Goal: Information Seeking & Learning: Learn about a topic

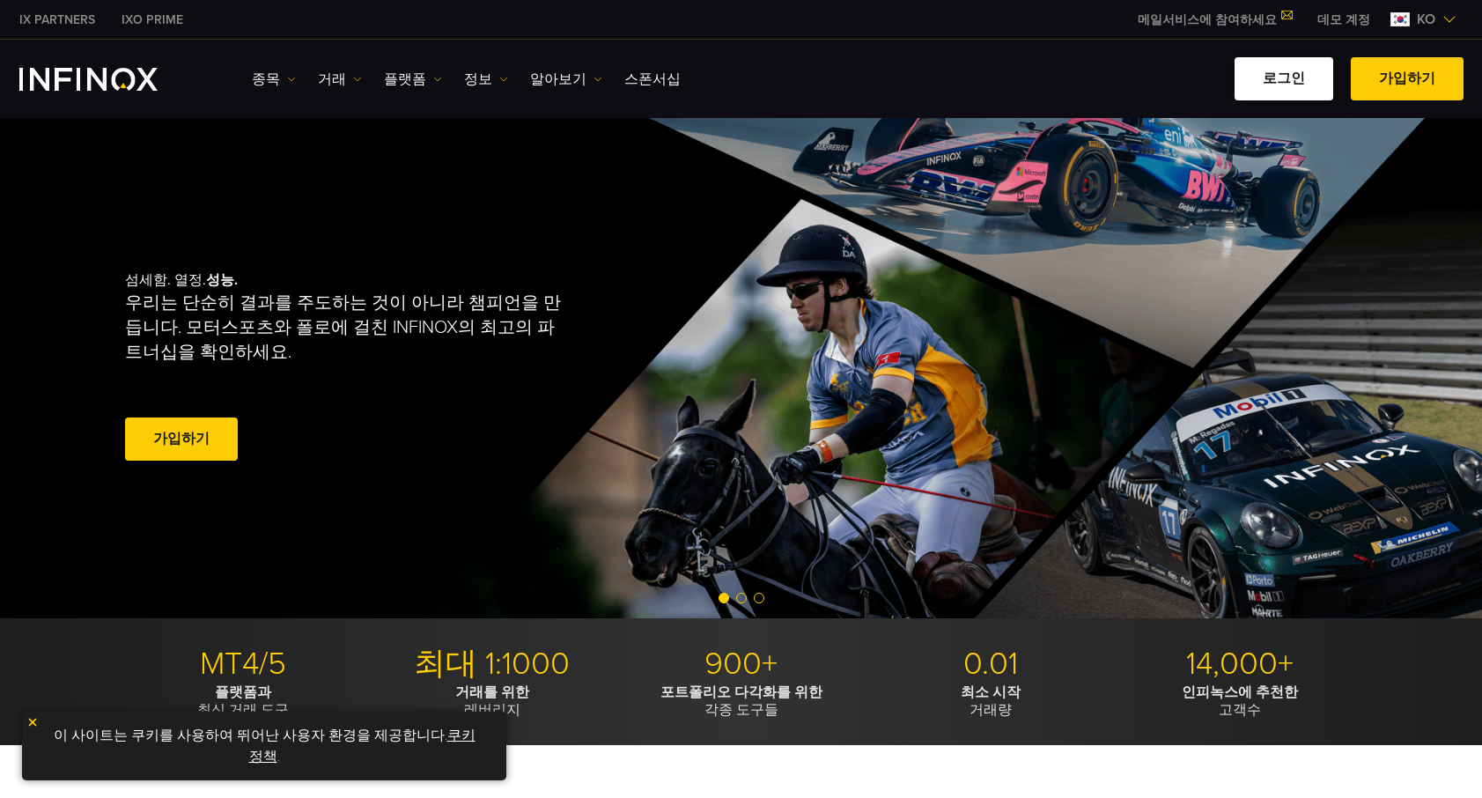
click at [1290, 73] on link "로그인" at bounding box center [1284, 78] width 99 height 43
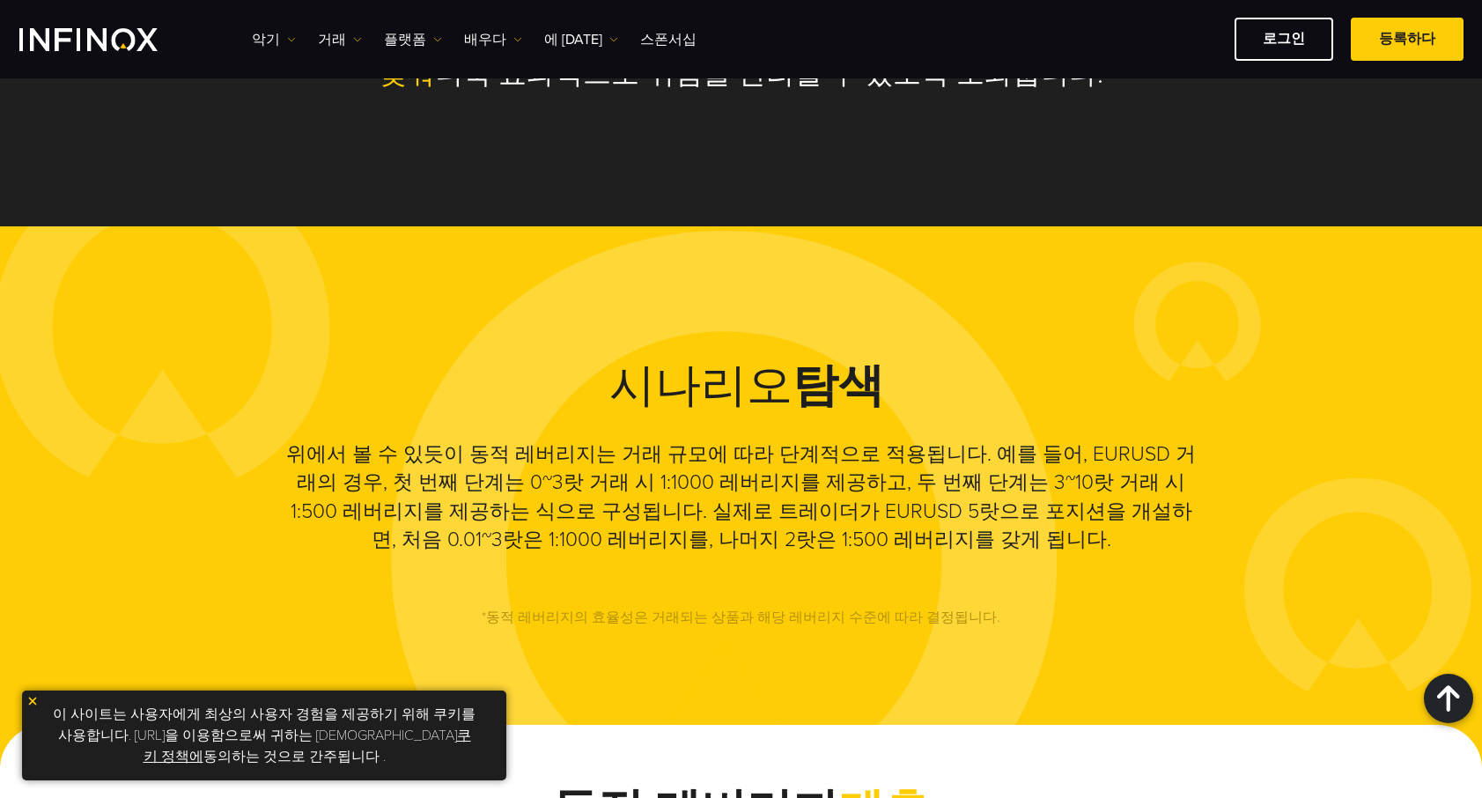
scroll to position [1057, 0]
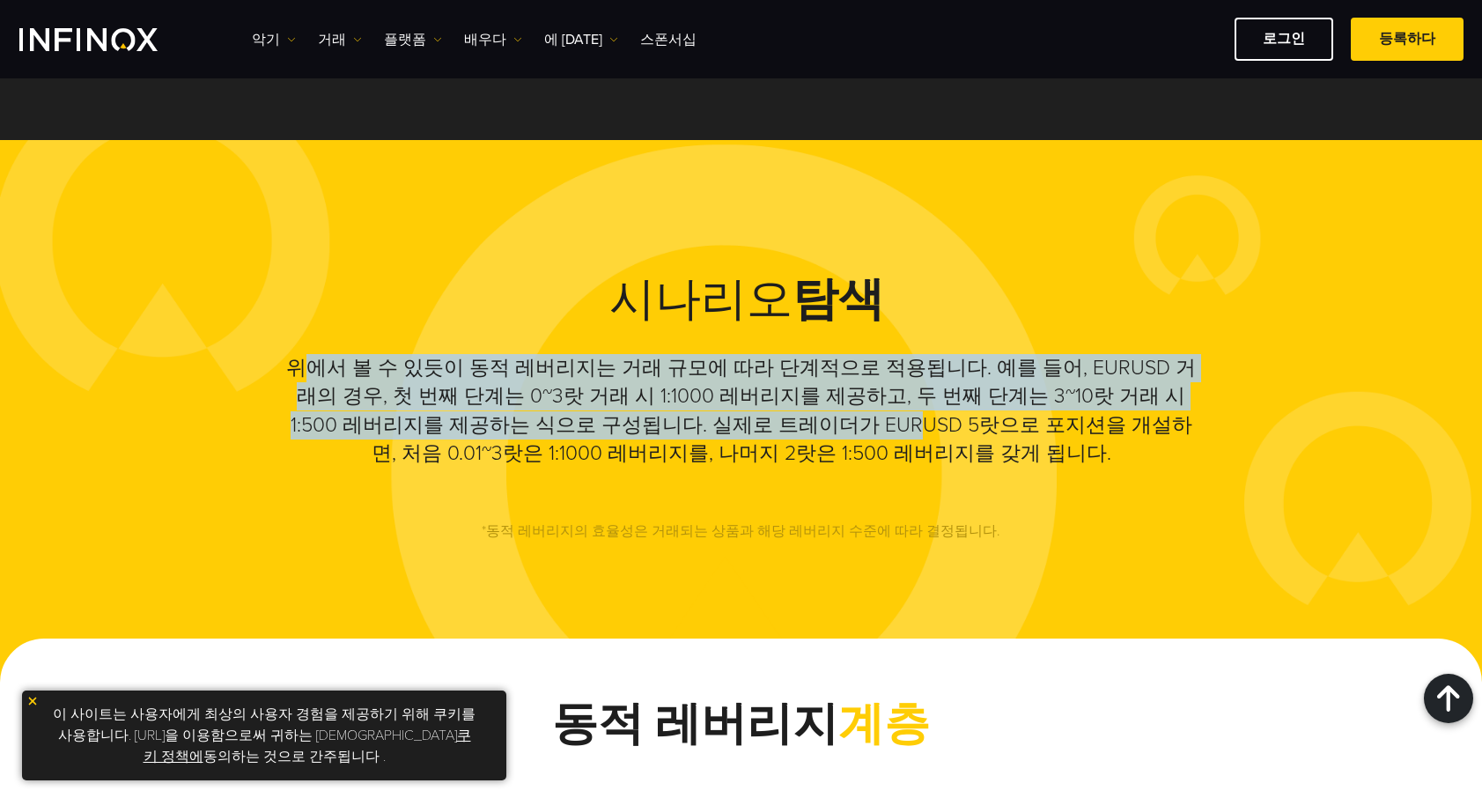
drag, startPoint x: 310, startPoint y: 359, endPoint x: 741, endPoint y: 416, distance: 435.2
click at [730, 415] on font "위에서 볼 수 있듯이 동적 레버리지는 거래 규모에 따라 단계적으로 적용됩니다. 예를 들어, EURUSD 거래의 경우, 첫 번째 단계는 0~3랏…" at bounding box center [741, 411] width 910 height 110
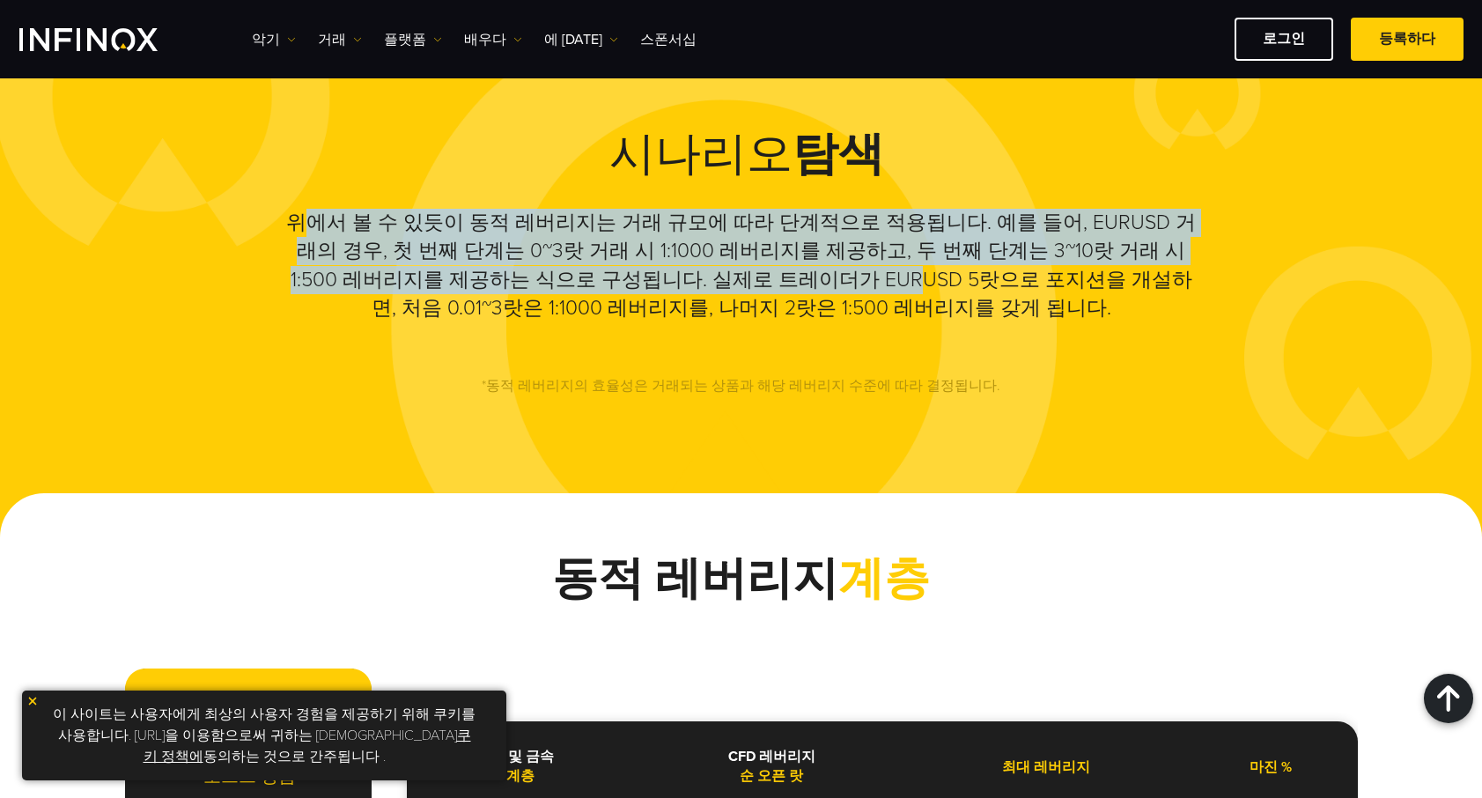
scroll to position [1233, 0]
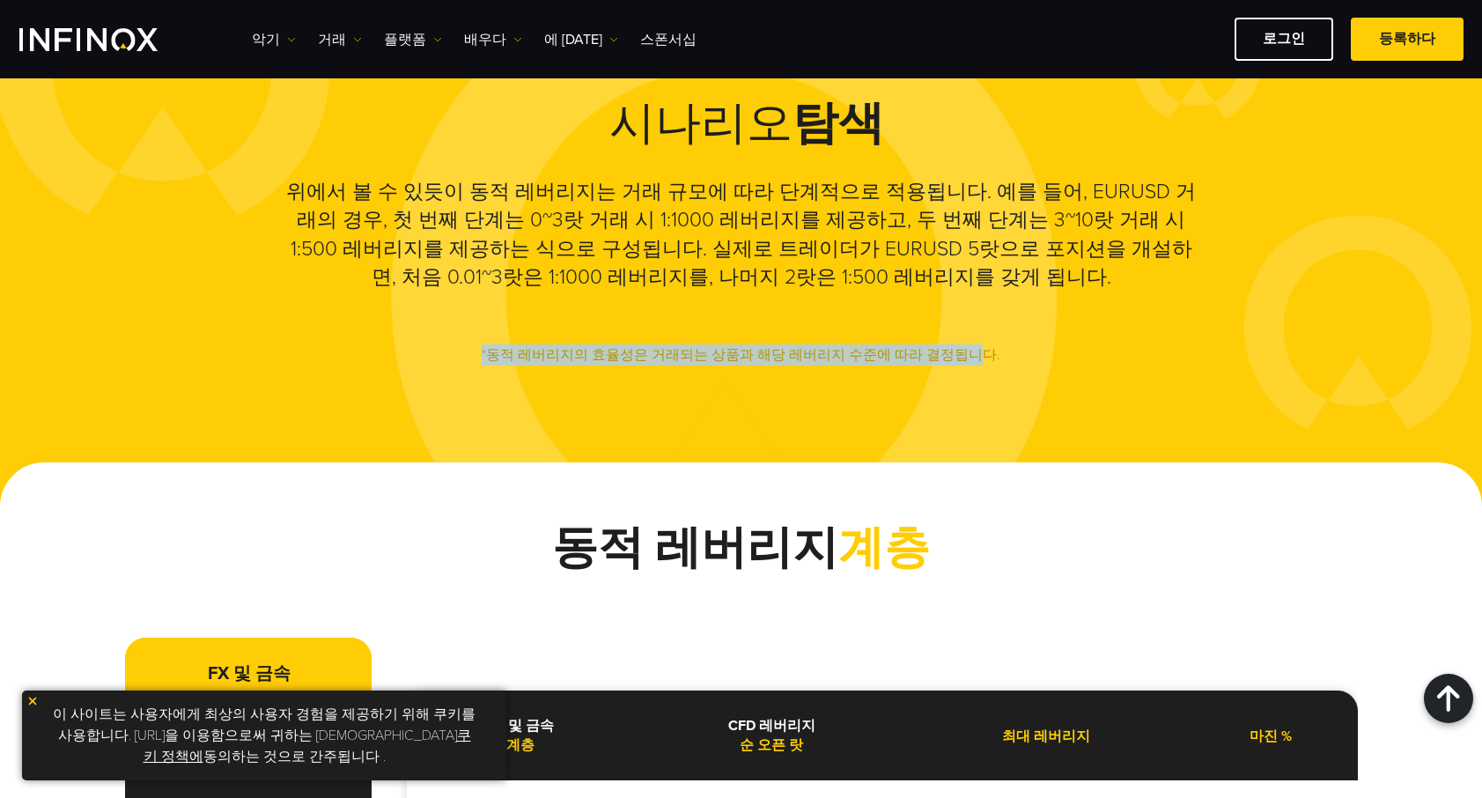
drag, startPoint x: 482, startPoint y: 349, endPoint x: 1090, endPoint y: 395, distance: 610.2
click at [1081, 395] on div "시나리오 탐색 위에서 볼 수 있듯이 동적 레버리지는 거래 규모에 따라 단계적으로 적용됩니다. 예를 들어, EURUSD 거래의 경우, 첫 번째 …" at bounding box center [741, 213] width 1482 height 498
click at [1090, 395] on div "시나리오 탐색 위에서 볼 수 있듯이 동적 레버리지는 거래 규모에 따라 단계적으로 적용됩니다. 예를 들어, EURUSD 거래의 경우, 첫 번째 …" at bounding box center [741, 213] width 1482 height 498
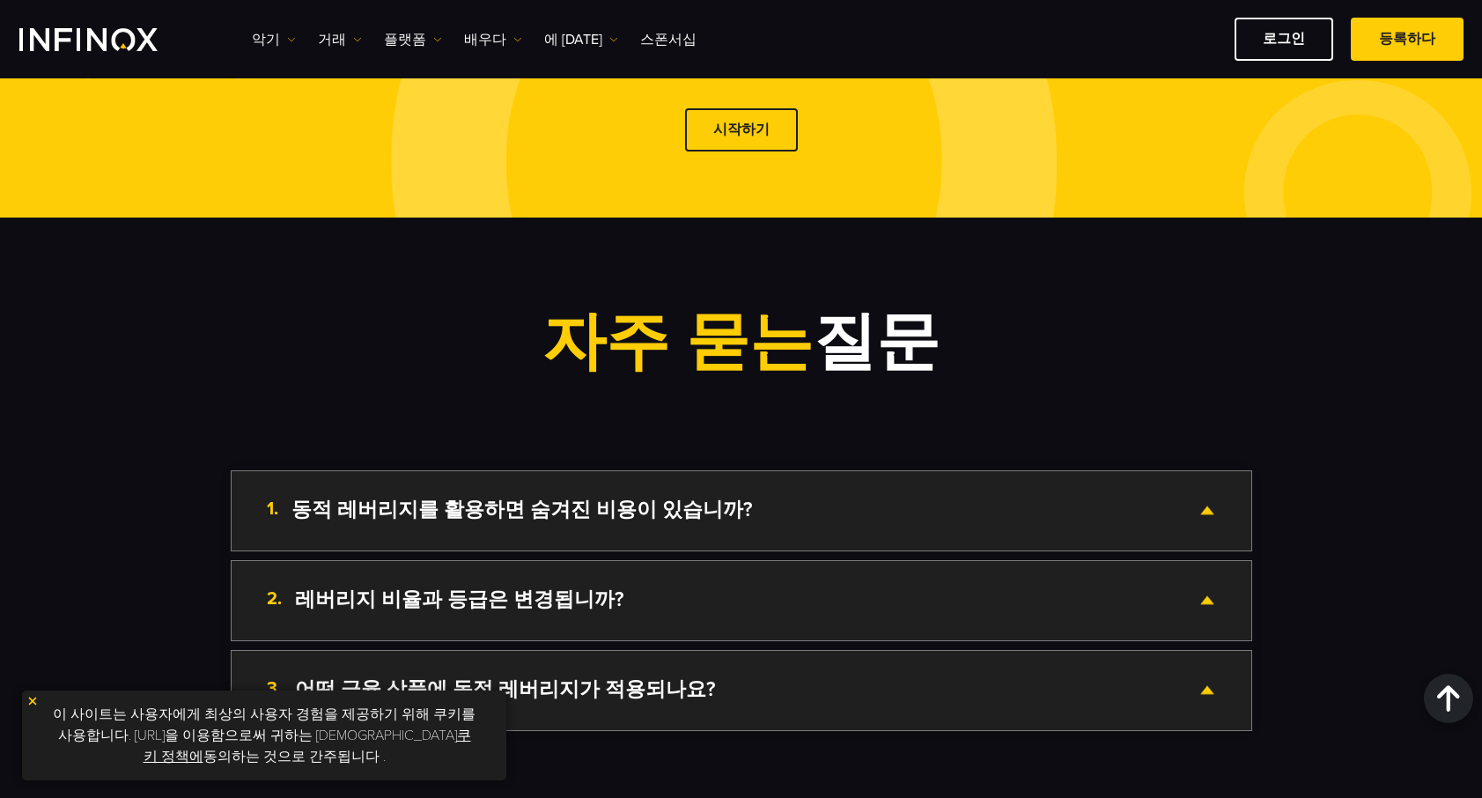
scroll to position [2730, 0]
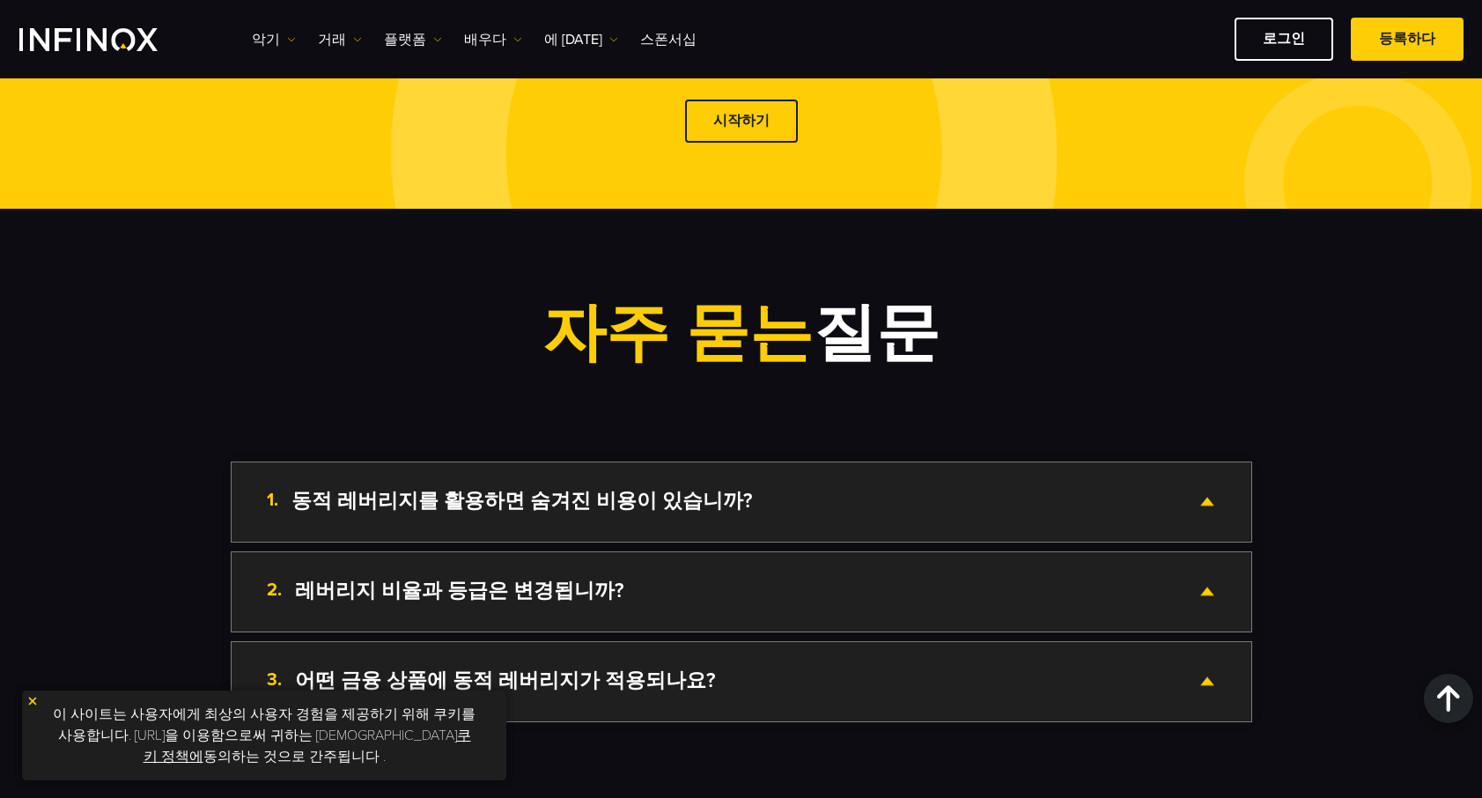
click at [1219, 491] on div "1. 동적 레버리지를 활용하면 숨겨진 비용이 있습니까?" at bounding box center [742, 501] width 1020 height 79
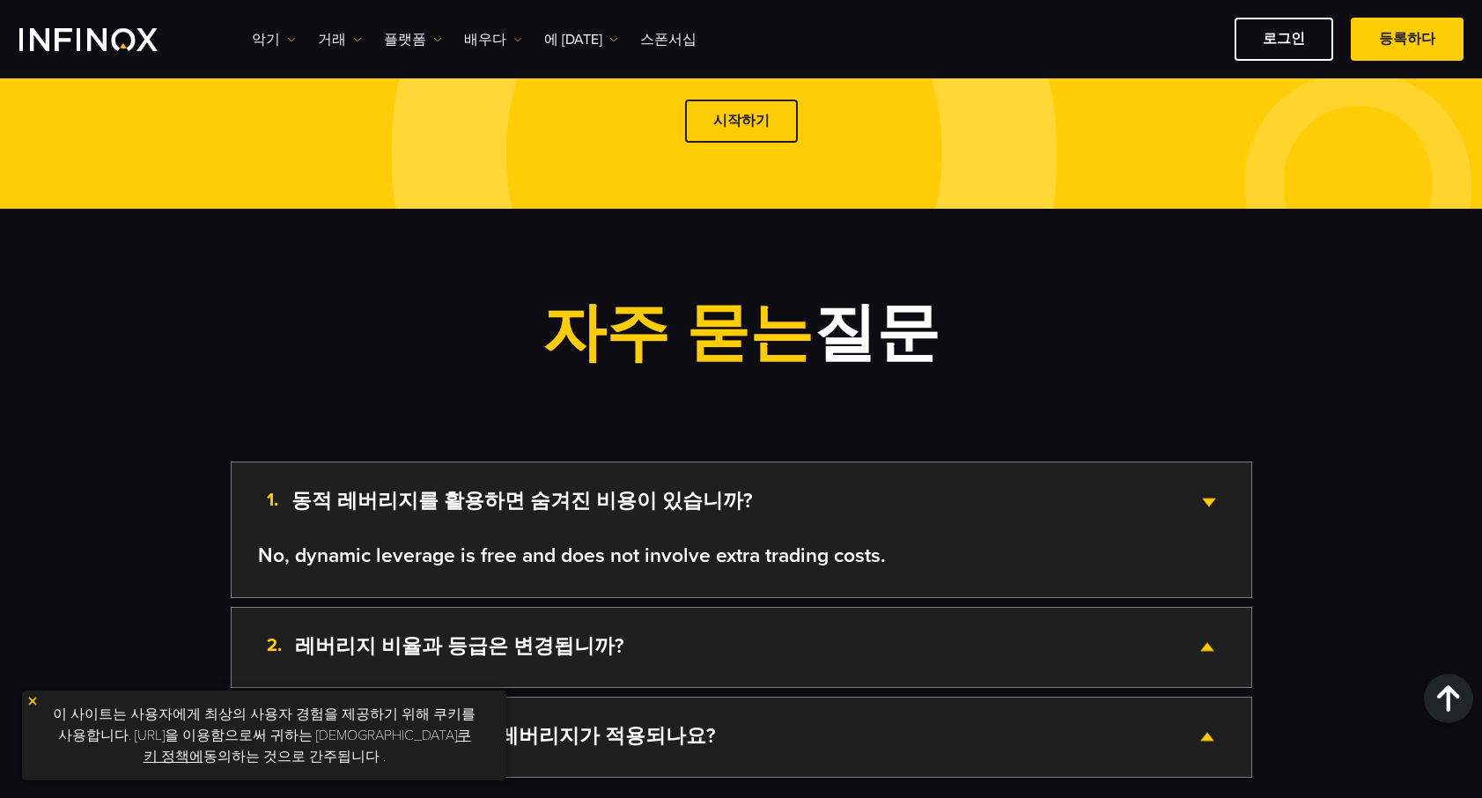
click at [1199, 502] on div "1. 동적 레버리지를 활용하면 숨겨진 비용이 있습니까?" at bounding box center [742, 501] width 1020 height 79
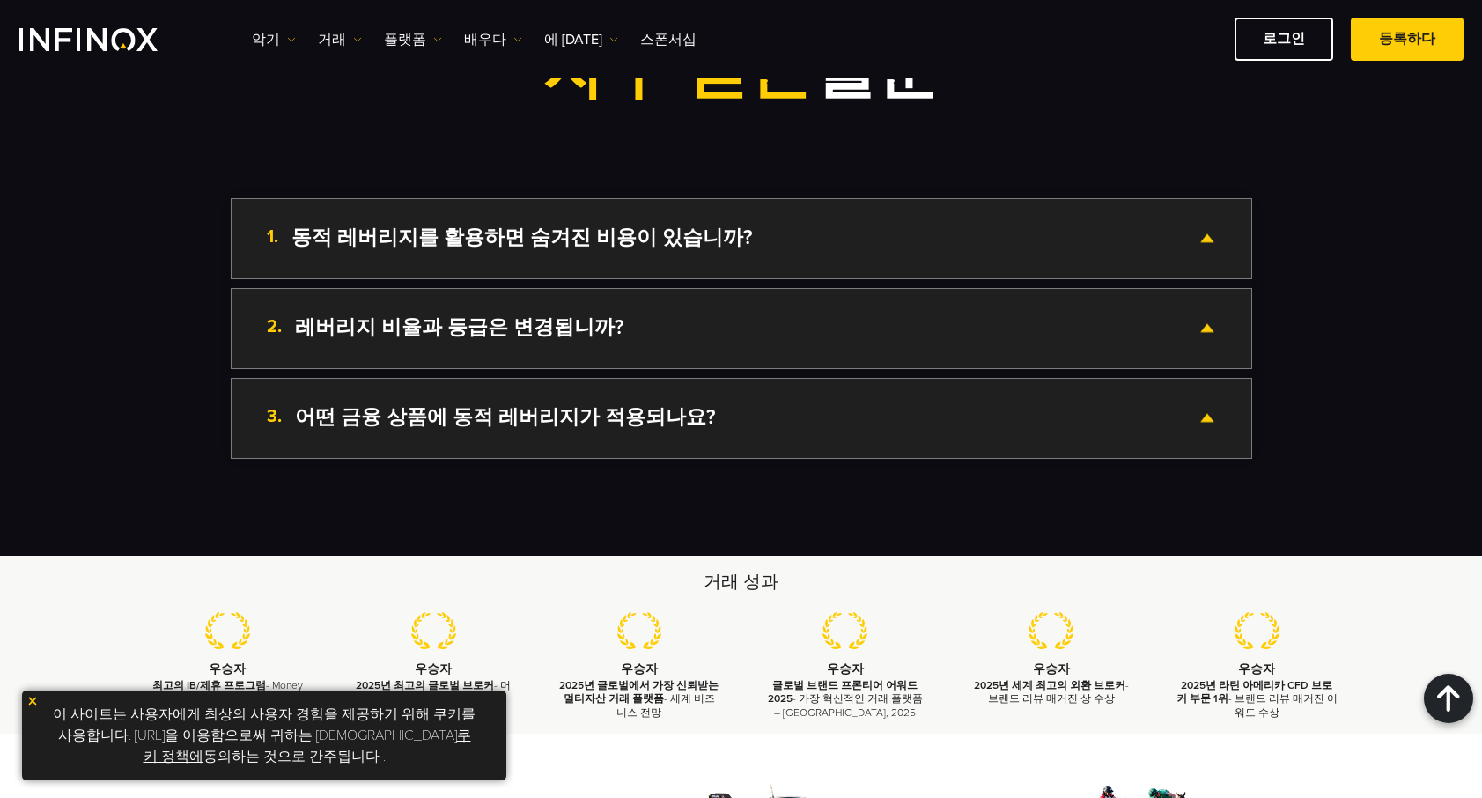
scroll to position [2994, 0]
click at [1218, 341] on div "2. 레버리지 비율과 등급은 변경됩니까?" at bounding box center [742, 327] width 1020 height 79
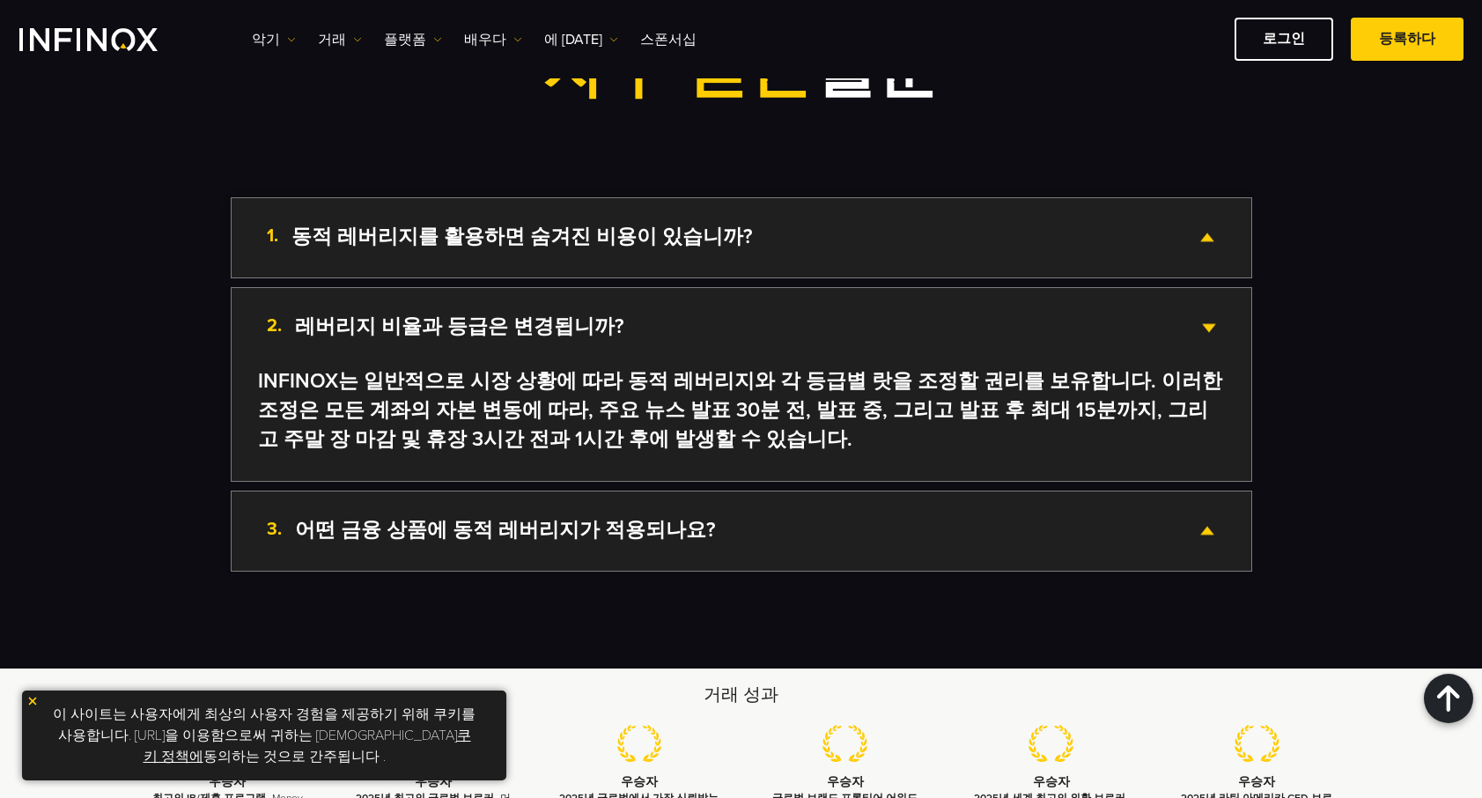
click at [1178, 283] on ul "1. 동적 레버리지를 활용하면 숨겨진 비용이 있습니까? 아니요, 동적 레버리지는 무료이며 추가 거래 비용이 발생하지 않습니다. 2. 레버리지 …" at bounding box center [742, 383] width 1022 height 373
click at [1211, 259] on div "1. 동적 레버리지를 활용하면 숨겨진 비용이 있습니까?" at bounding box center [742, 237] width 1020 height 79
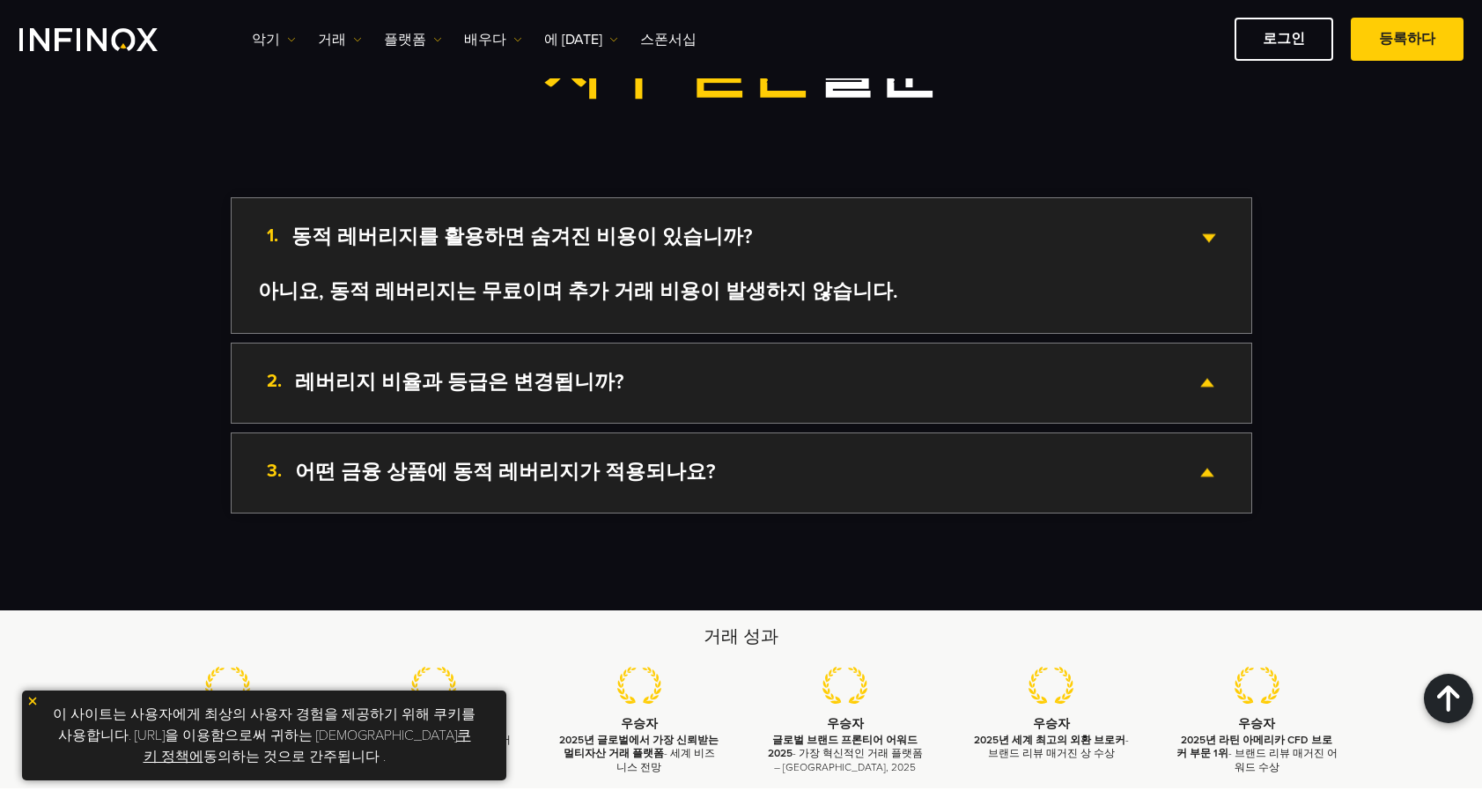
click at [1232, 386] on div "2. 레버리지 비율과 등급은 변경됩니까?" at bounding box center [742, 382] width 1020 height 79
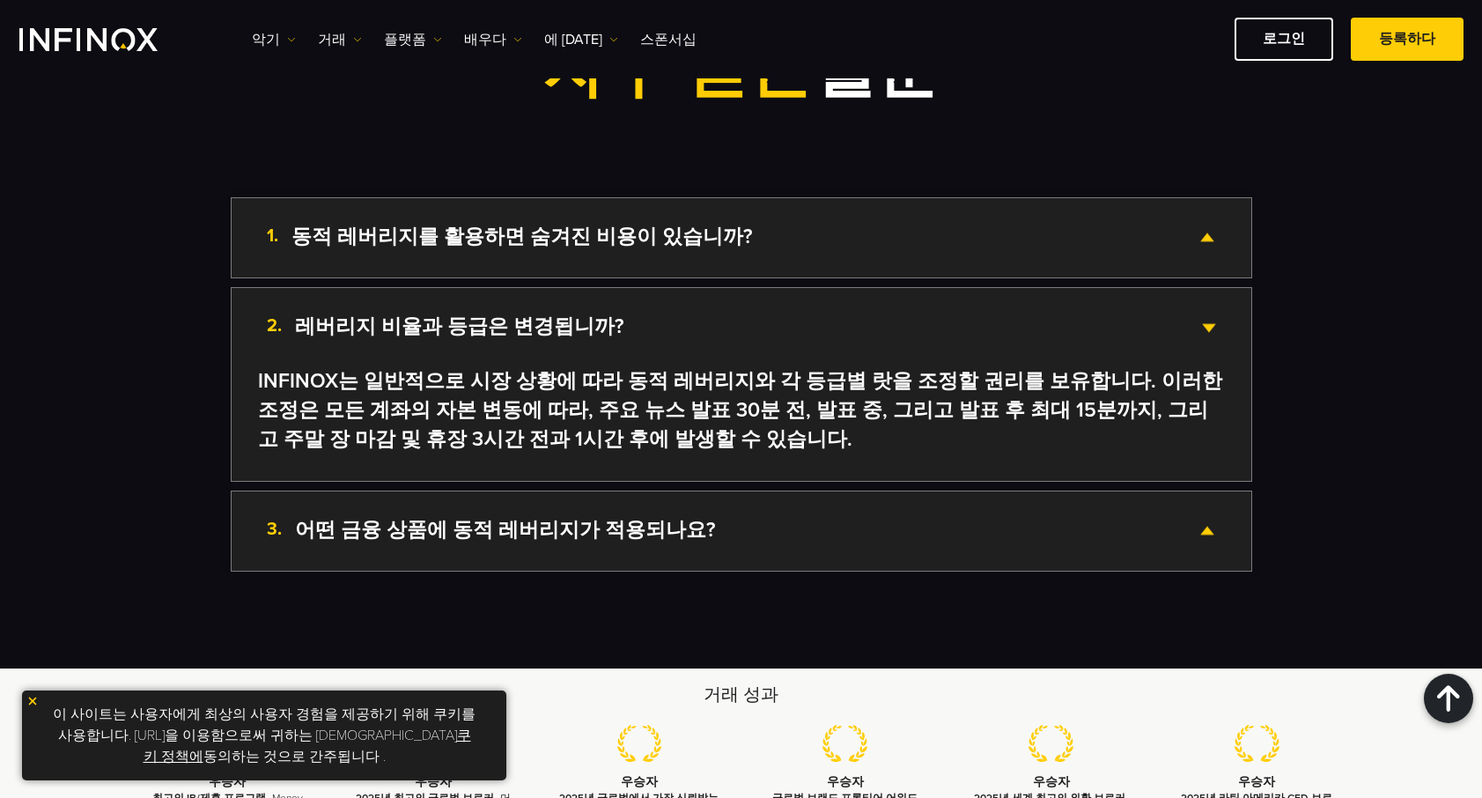
click at [1205, 322] on div "2. 레버리지 비율과 등급은 변경됩니까?" at bounding box center [742, 327] width 1020 height 79
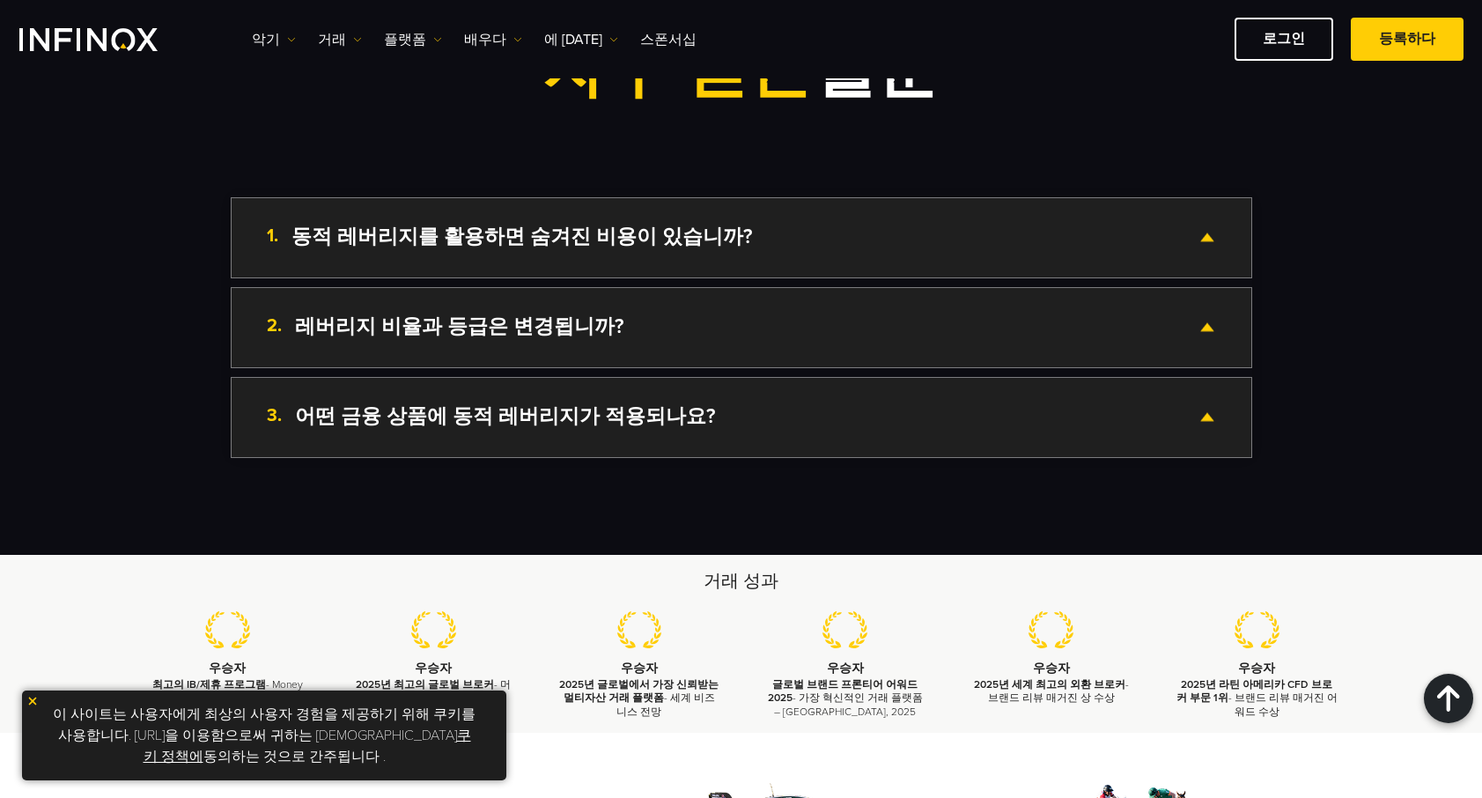
click at [1221, 405] on div "3. 어떤 금융 상품에 동적 레버리지가 적용되나요?" at bounding box center [742, 417] width 1020 height 79
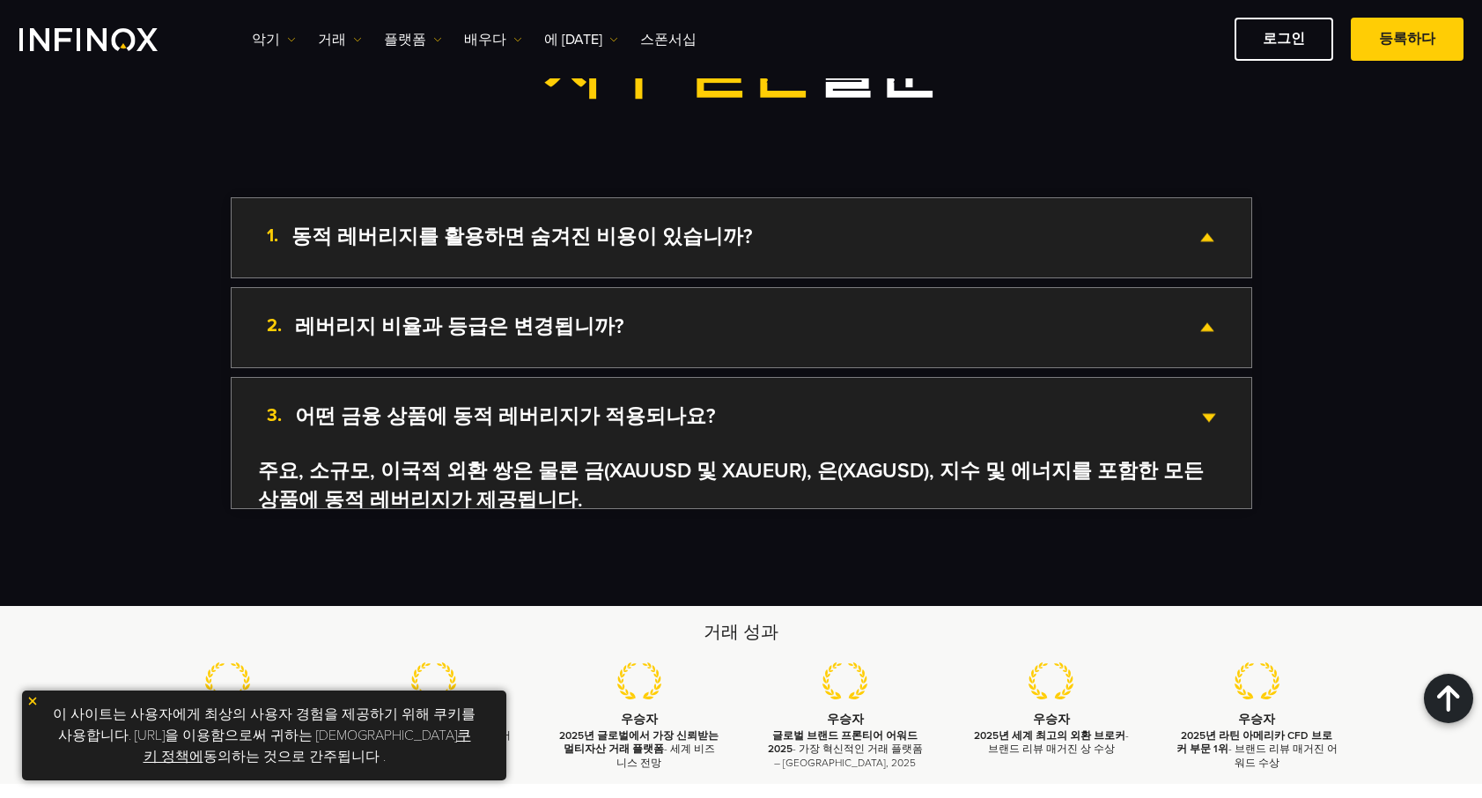
scroll to position [0, 0]
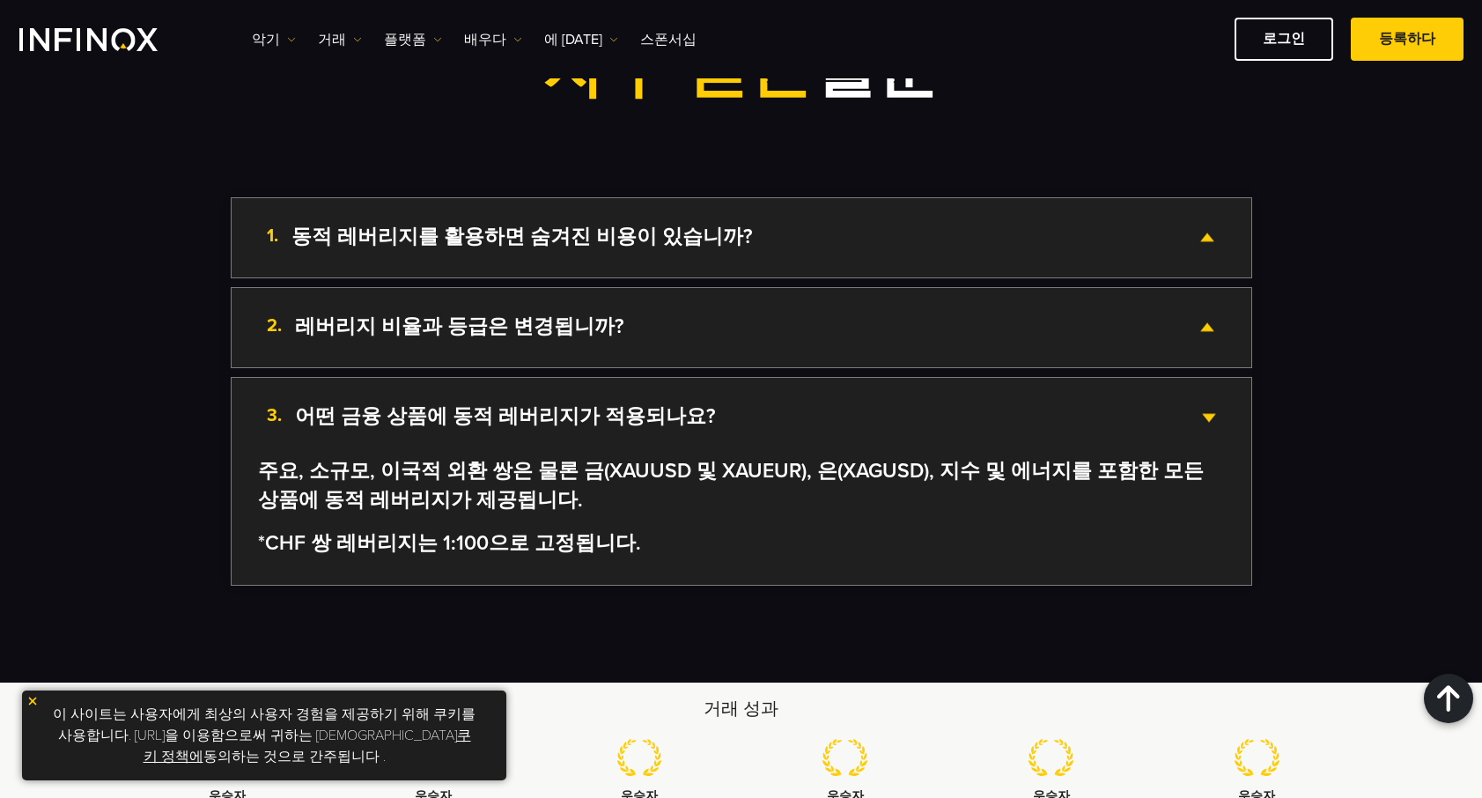
click at [1214, 407] on div "3. 어떤 금융 상품에 동적 레버리지가 적용되나요?" at bounding box center [742, 417] width 1020 height 79
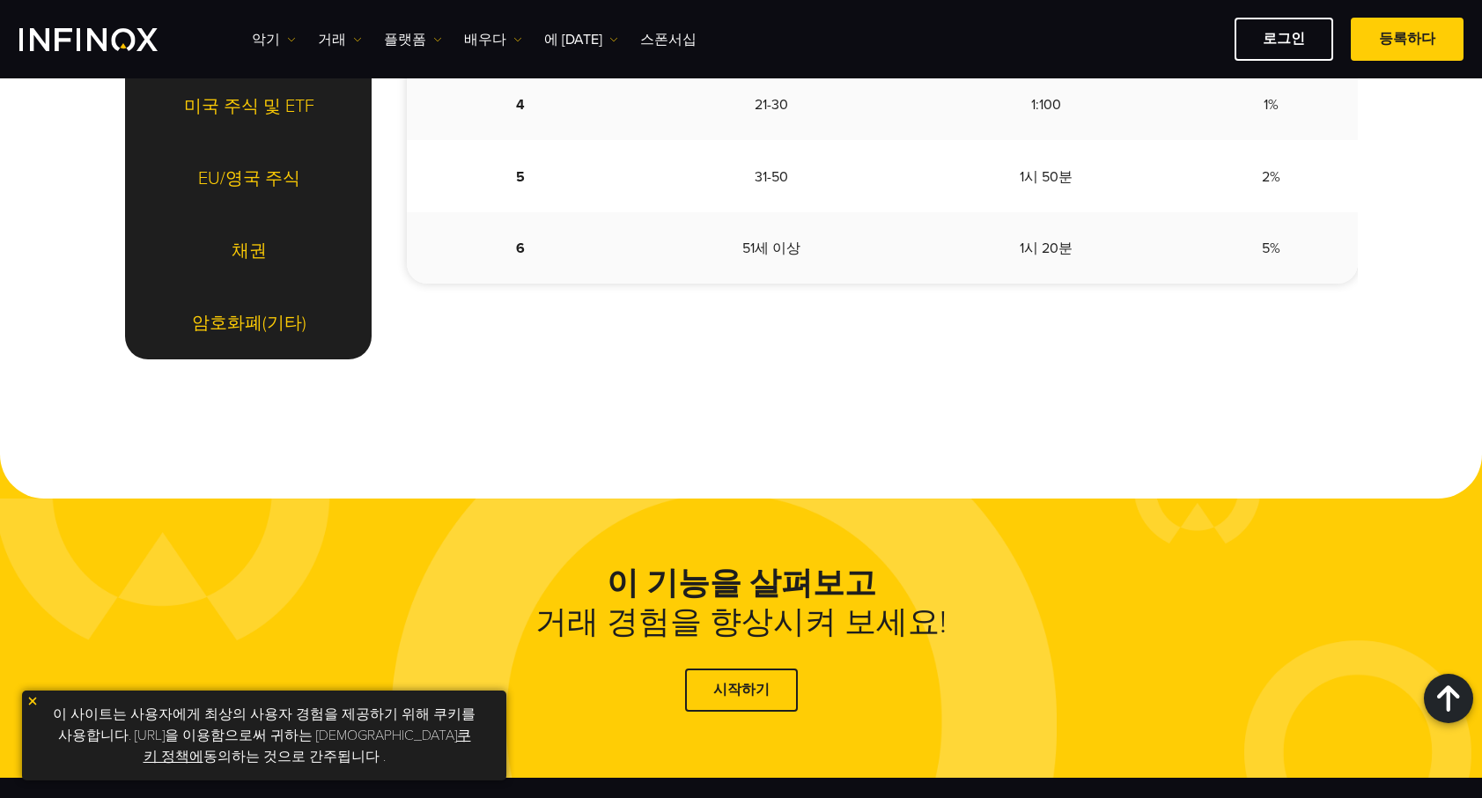
scroll to position [2202, 0]
